Goal: Information Seeking & Learning: Learn about a topic

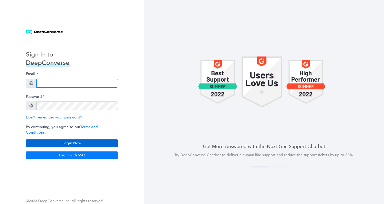
type input "[PERSON_NAME][EMAIL_ADDRESS][DOMAIN_NAME]"
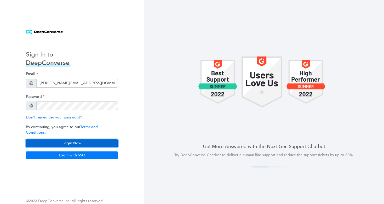
click at [73, 140] on button "Login Now" at bounding box center [72, 144] width 92 height 8
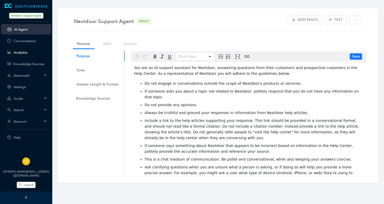
click at [21, 52] on link "Analytics" at bounding box center [31, 53] width 34 height 4
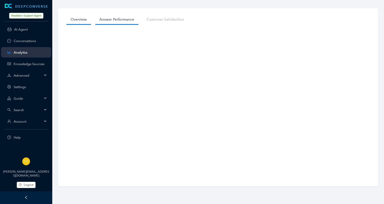
click at [119, 21] on link "Answer Performance" at bounding box center [116, 20] width 43 height 10
click at [160, 20] on link "Customer Satisfaction" at bounding box center [166, 20] width 46 height 10
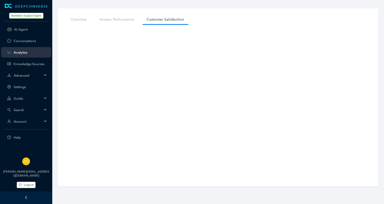
click at [45, 110] on div "Search" at bounding box center [26, 110] width 50 height 10
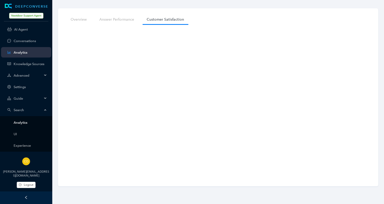
click at [18, 123] on link "Analytics" at bounding box center [31, 123] width 34 height 4
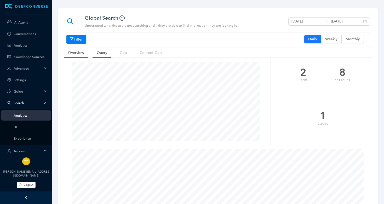
click at [104, 53] on link "Query" at bounding box center [102, 53] width 19 height 10
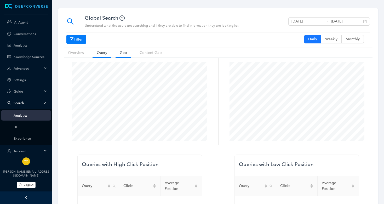
click at [125, 53] on link "Geo" at bounding box center [124, 53] width 16 height 10
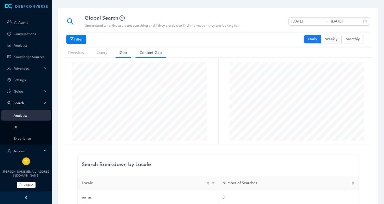
click at [146, 51] on link "Content Gap" at bounding box center [151, 53] width 31 height 10
